Goal: Transaction & Acquisition: Book appointment/travel/reservation

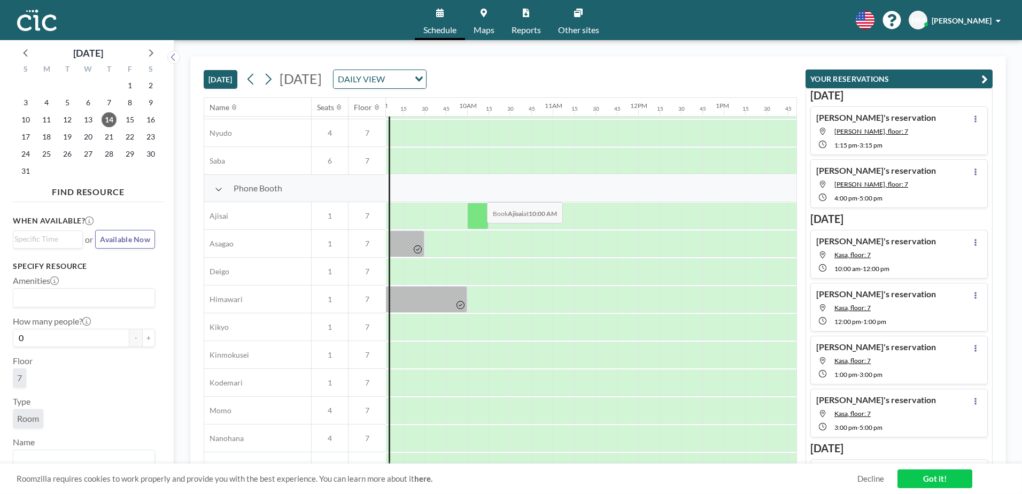
scroll to position [270, 774]
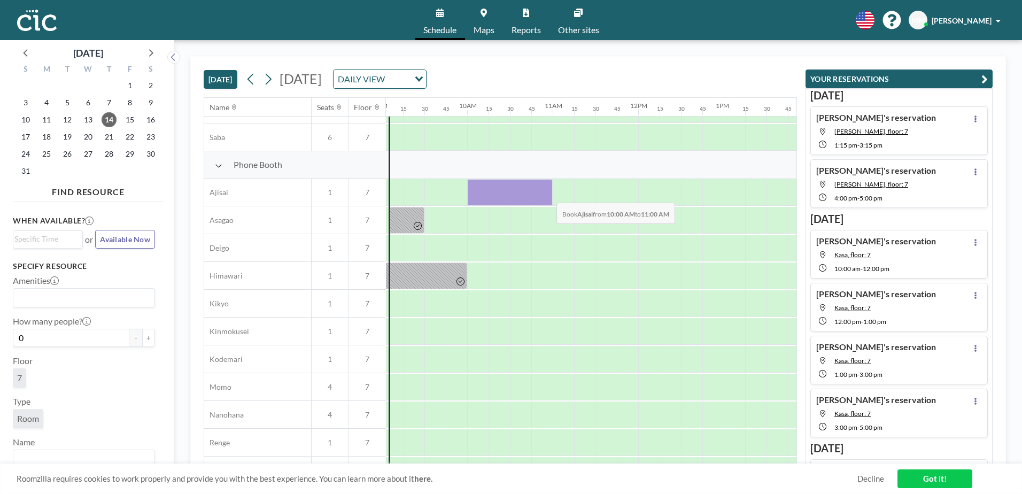
drag, startPoint x: 474, startPoint y: 196, endPoint x: 548, endPoint y: 195, distance: 73.7
click at [548, 195] on div at bounding box center [509, 192] width 85 height 27
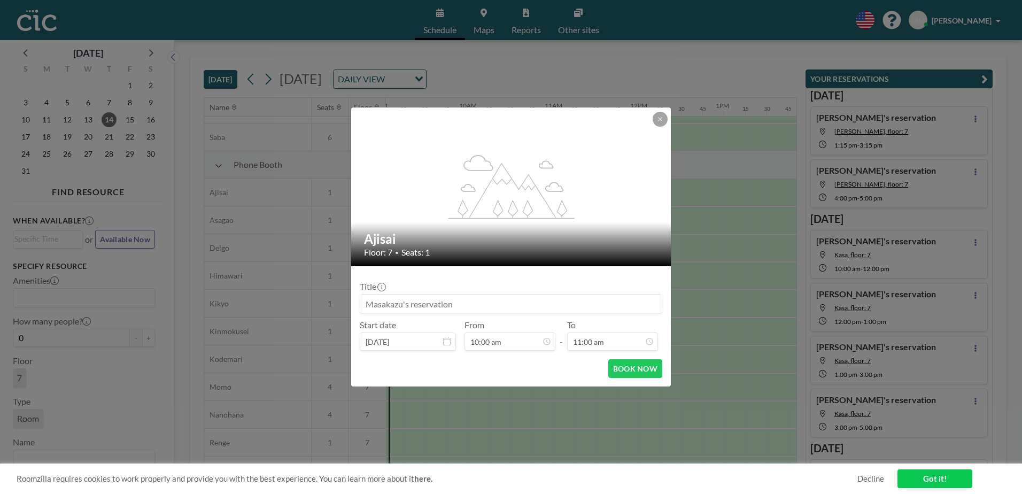
scroll to position [837, 0]
click at [659, 117] on icon at bounding box center [660, 119] width 6 height 6
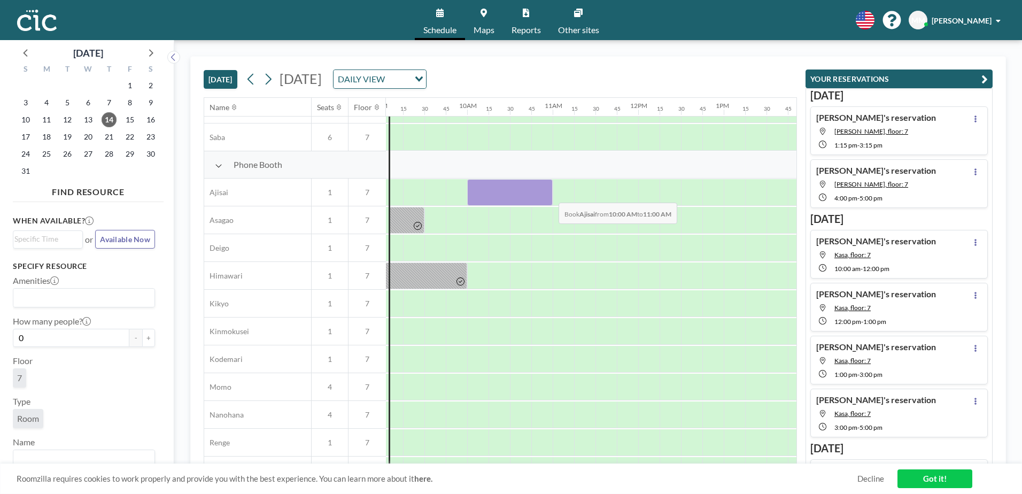
drag, startPoint x: 479, startPoint y: 191, endPoint x: 550, endPoint y: 195, distance: 70.6
click at [550, 195] on div at bounding box center [509, 192] width 85 height 27
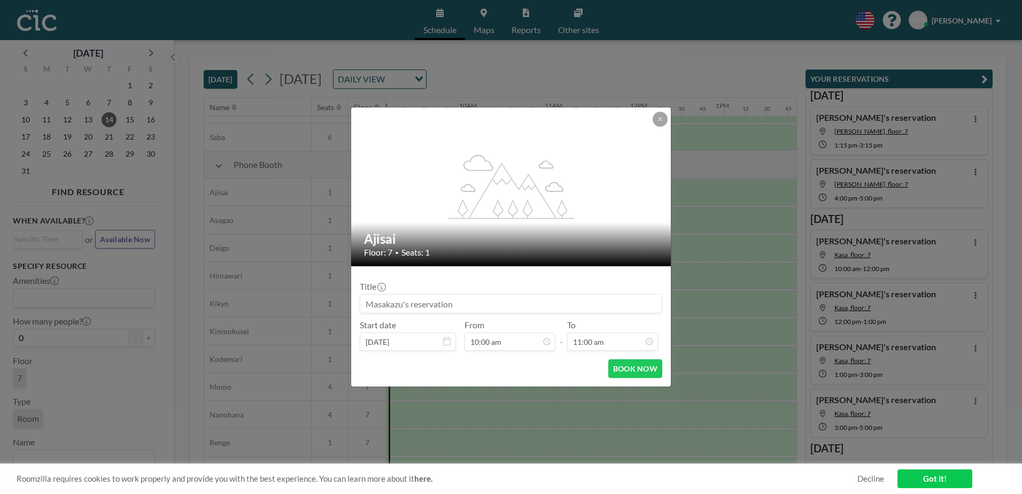
scroll to position [0, 0]
click at [636, 374] on button "BOOK NOW" at bounding box center [635, 368] width 54 height 19
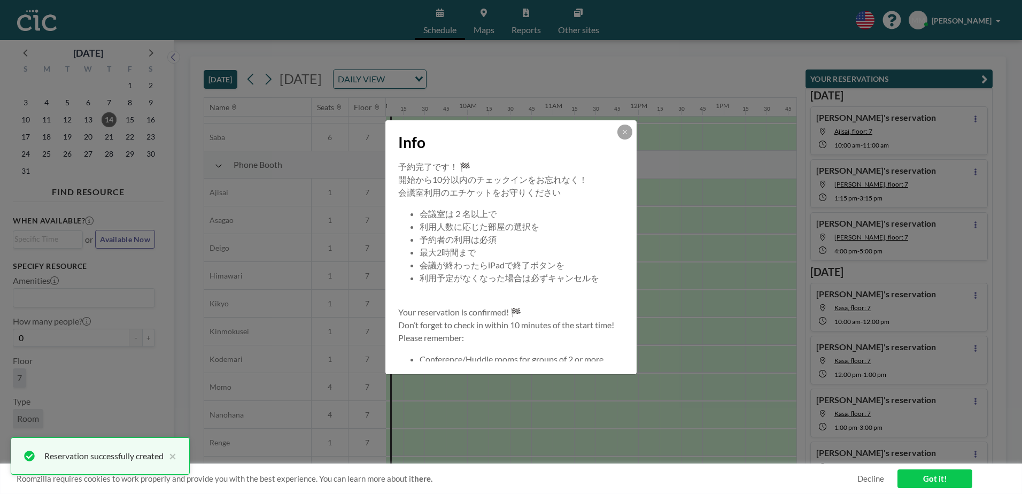
click at [634, 130] on div "Info" at bounding box center [510, 140] width 251 height 40
click at [627, 131] on icon at bounding box center [624, 132] width 6 height 6
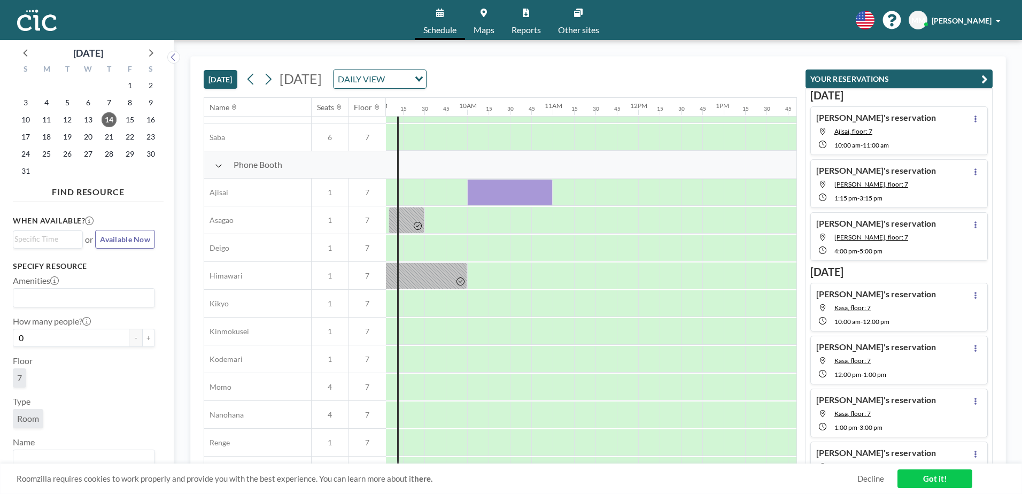
scroll to position [325, 774]
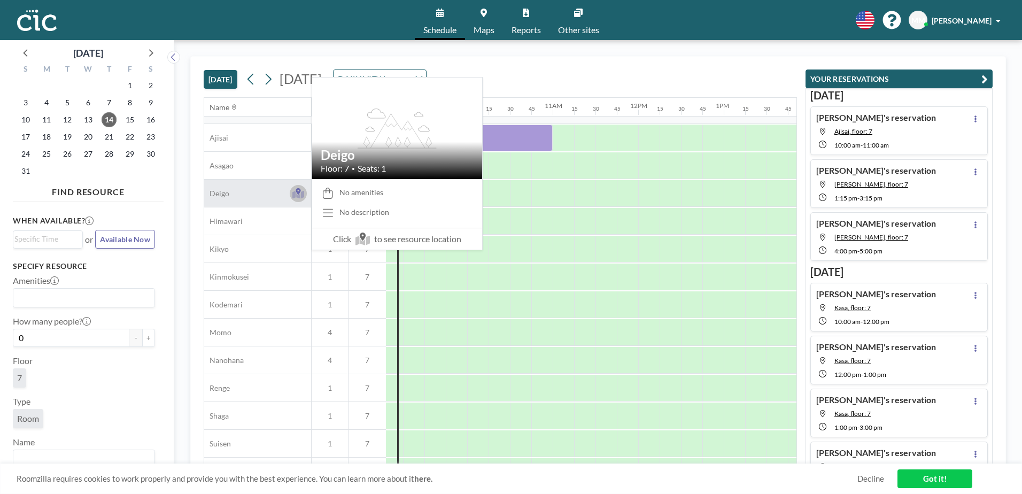
click at [299, 194] on icon at bounding box center [298, 193] width 12 height 11
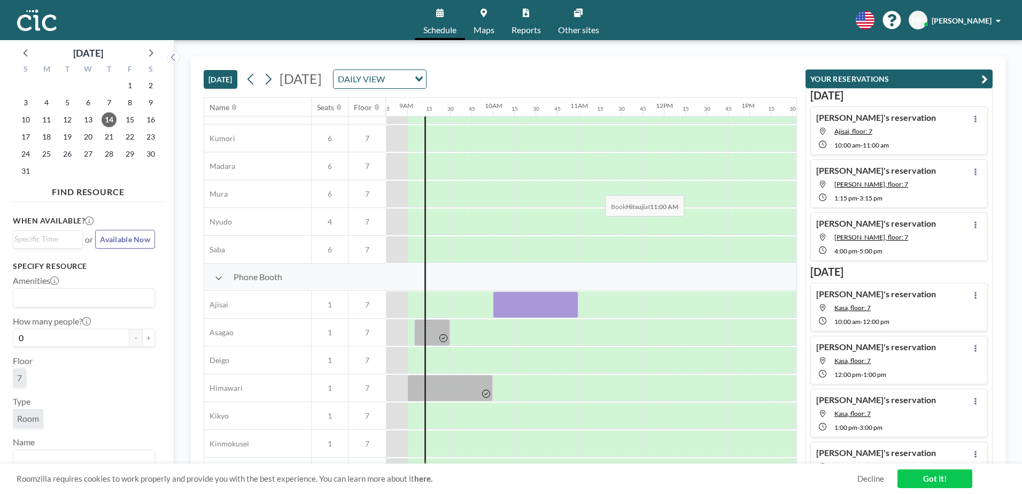
scroll to position [162, 748]
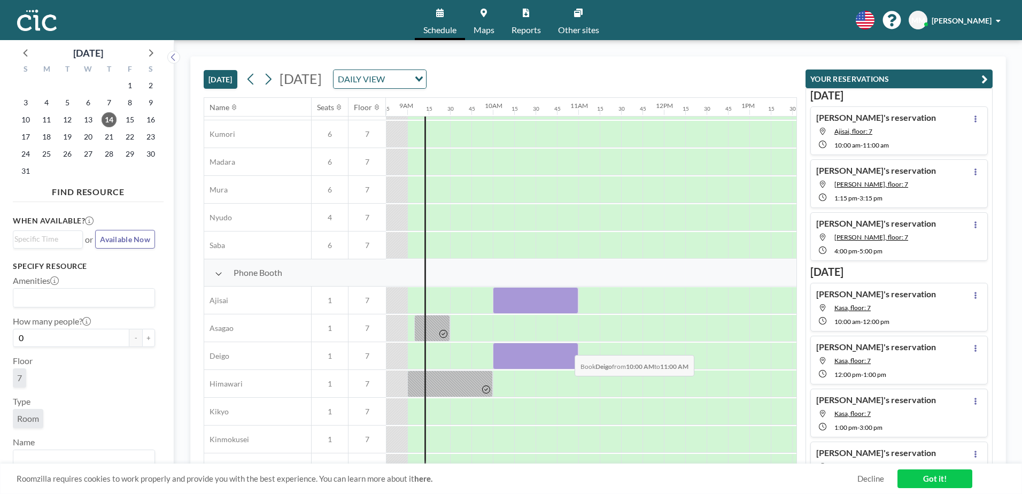
drag, startPoint x: 502, startPoint y: 349, endPoint x: 566, endPoint y: 347, distance: 63.6
click at [566, 347] on div at bounding box center [535, 356] width 85 height 27
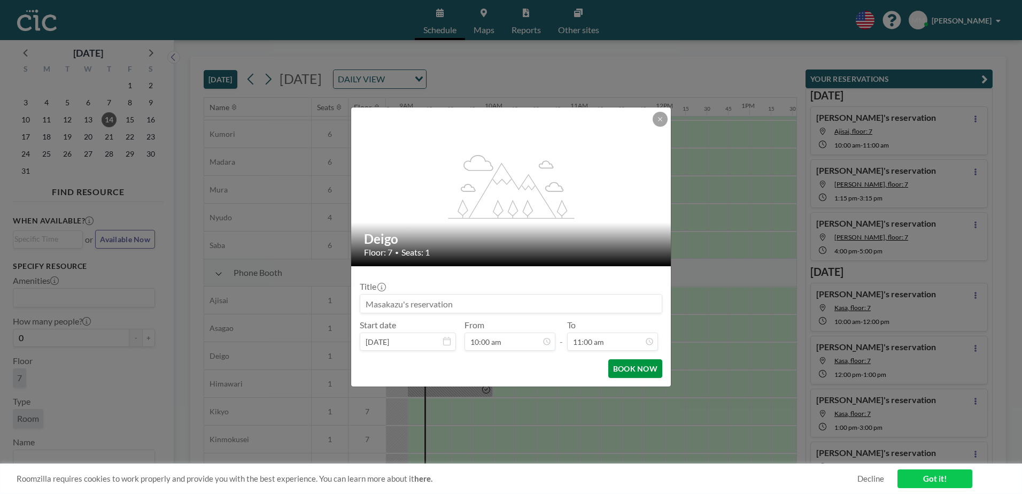
scroll to position [837, 0]
click at [642, 368] on button "BOOK NOW" at bounding box center [635, 368] width 54 height 19
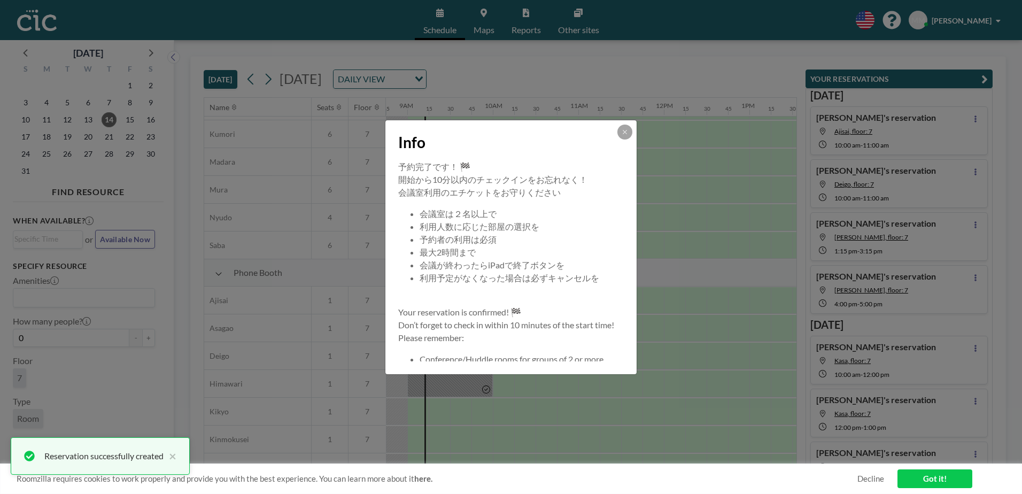
click at [627, 125] on button at bounding box center [624, 132] width 15 height 15
